Goal: Information Seeking & Learning: Learn about a topic

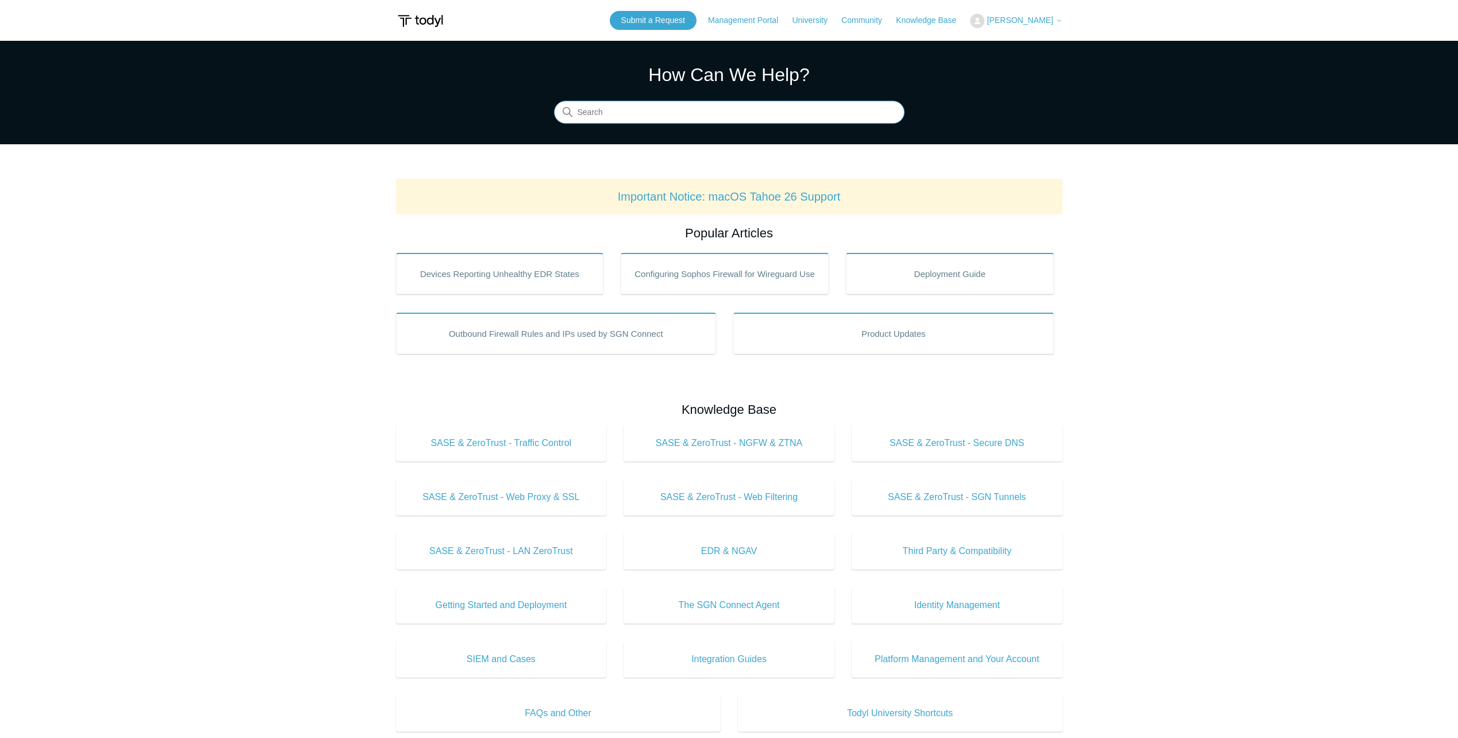
click at [670, 112] on input "Search" at bounding box center [729, 112] width 351 height 23
type input "mac"
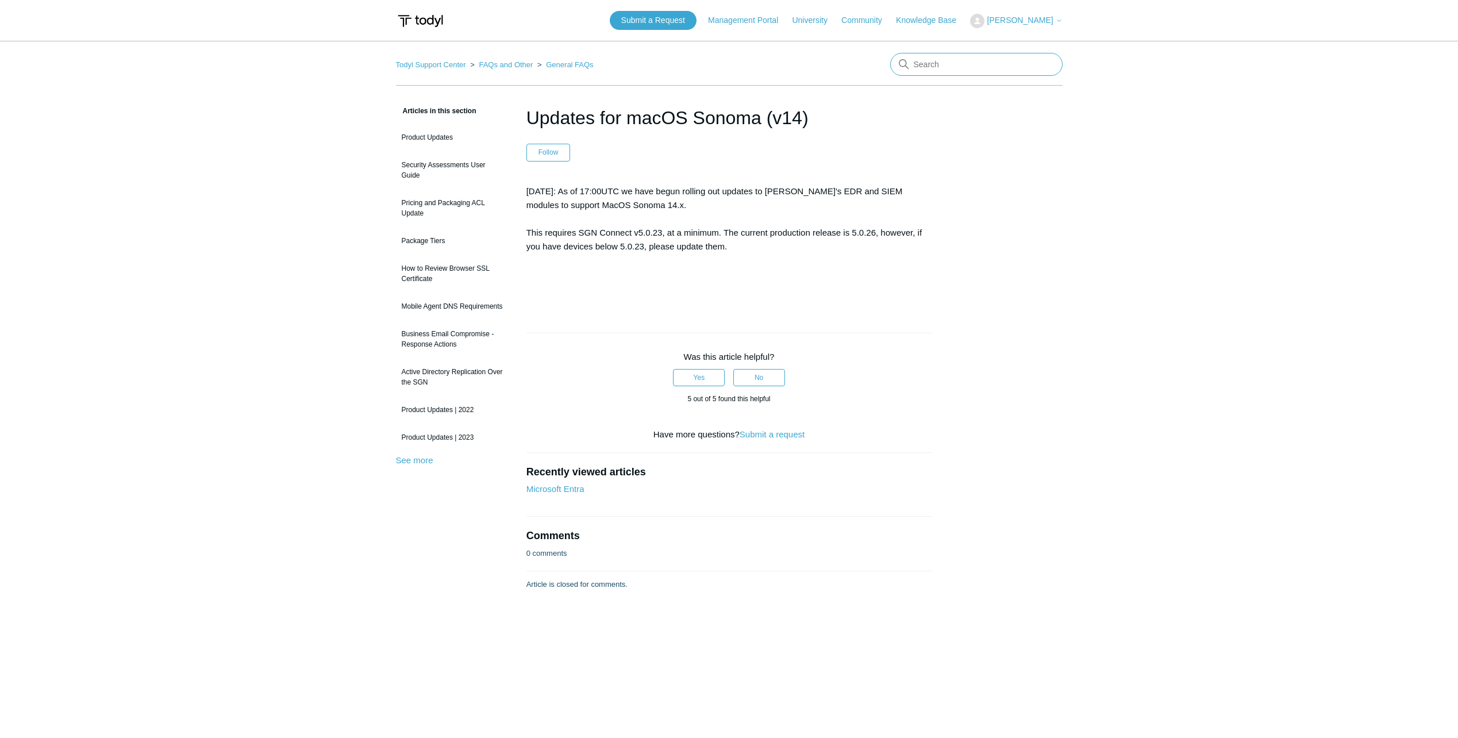
click at [917, 63] on input "Search" at bounding box center [976, 64] width 172 height 23
type input "mac sonoma"
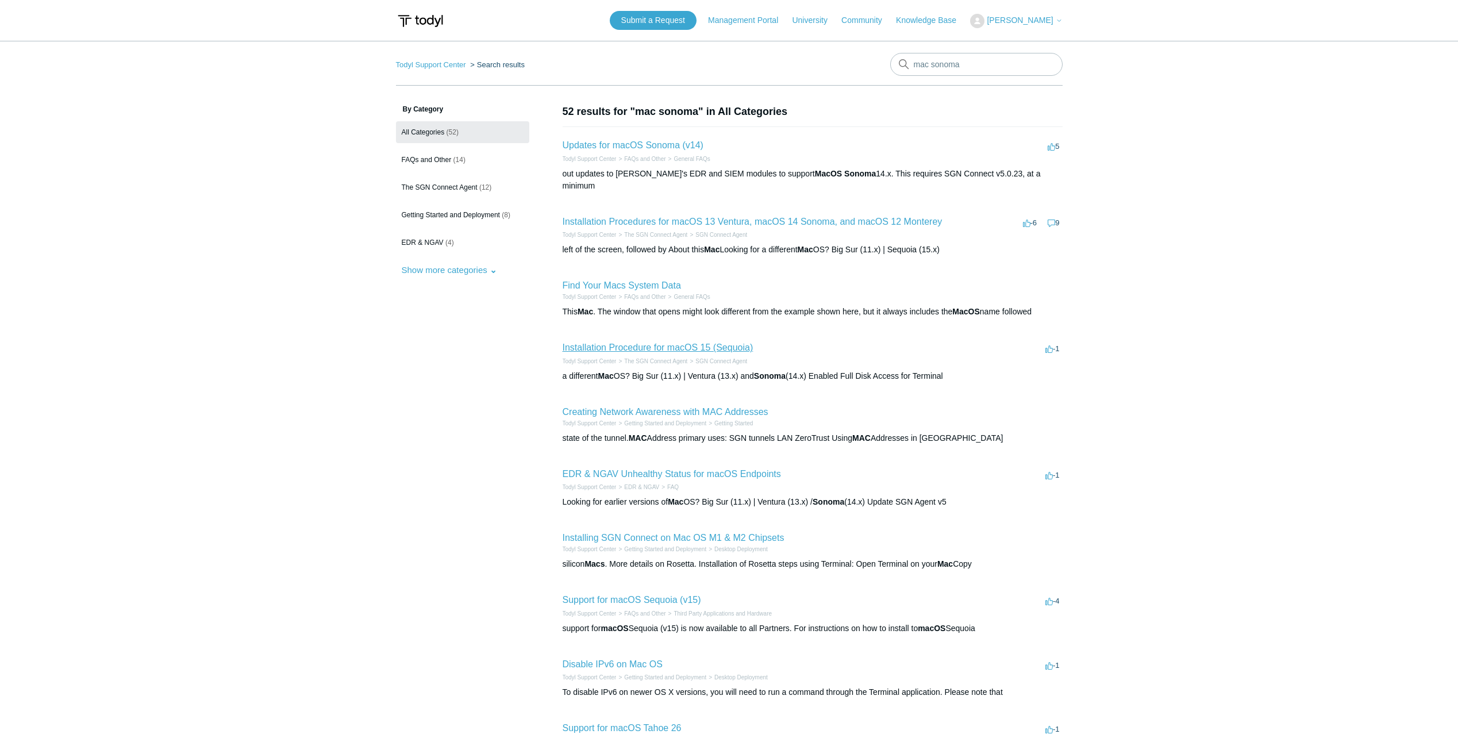
click at [657, 343] on link "Installation Procedure for macOS 15 (Sequoia)" at bounding box center [658, 348] width 191 height 10
